Goal: Navigation & Orientation: Find specific page/section

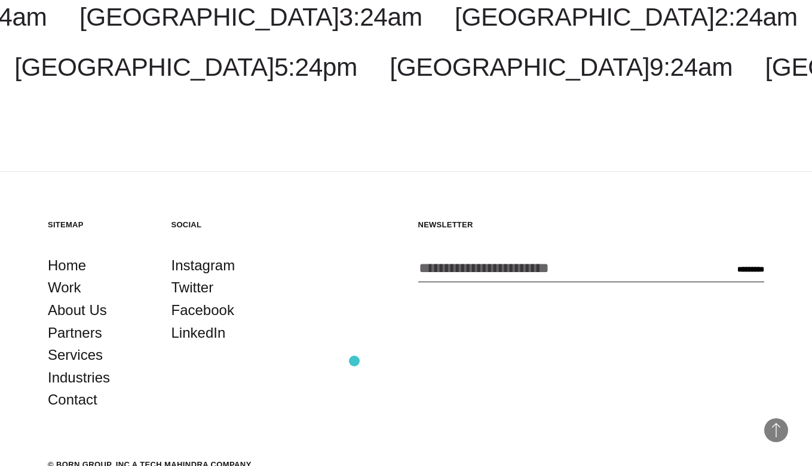
scroll to position [1922, 0]
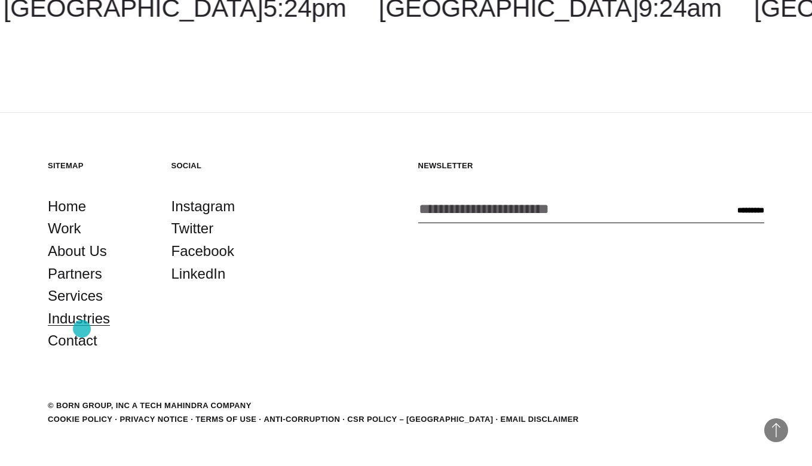
click at [82, 329] on link "Industries" at bounding box center [79, 319] width 62 height 23
